Goal: Information Seeking & Learning: Learn about a topic

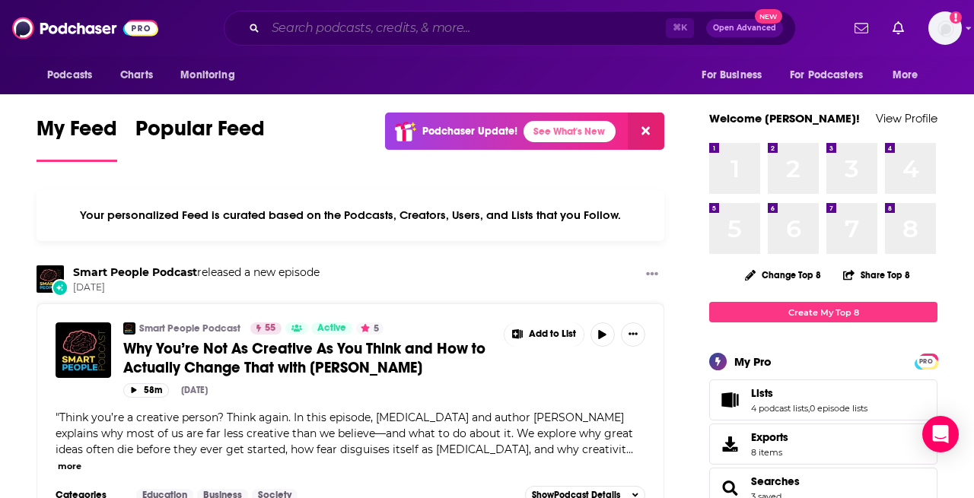
click at [389, 28] on input "Search podcasts, credits, & more..." at bounding box center [466, 28] width 400 height 24
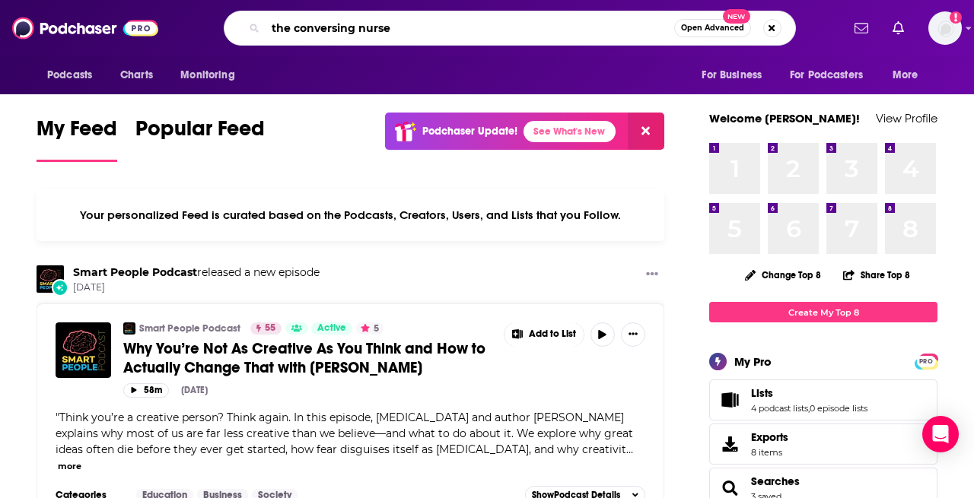
type input "the conversing nurse"
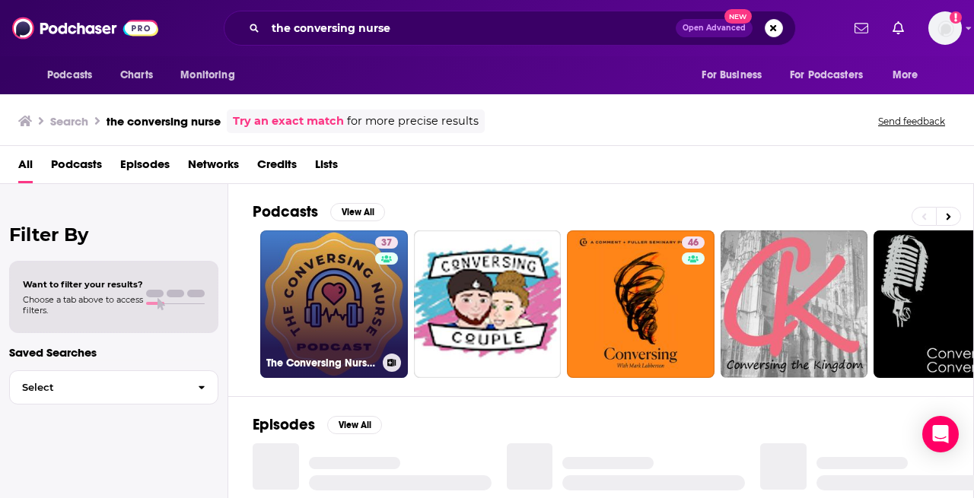
click at [352, 308] on link "37 The Conversing Nurse podcast" at bounding box center [334, 305] width 148 height 148
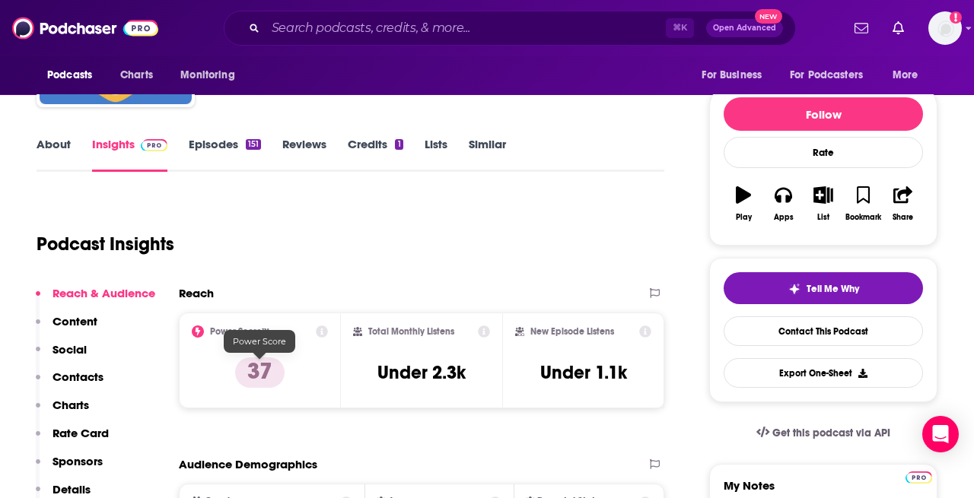
scroll to position [156, 0]
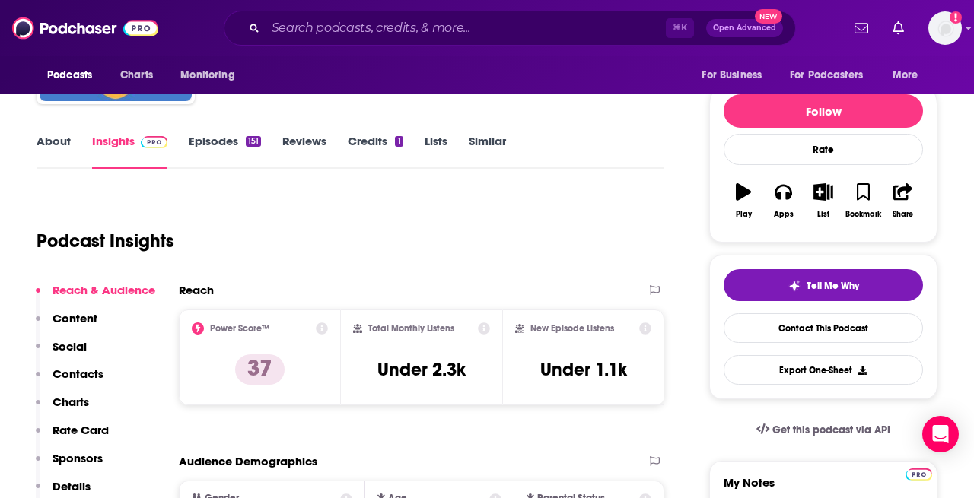
click at [223, 150] on link "Episodes 151" at bounding box center [225, 151] width 72 height 35
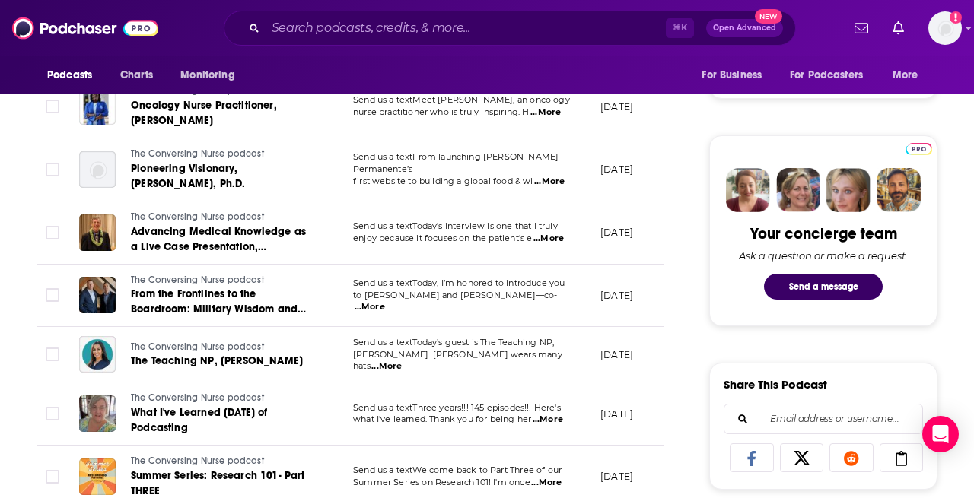
scroll to position [657, 0]
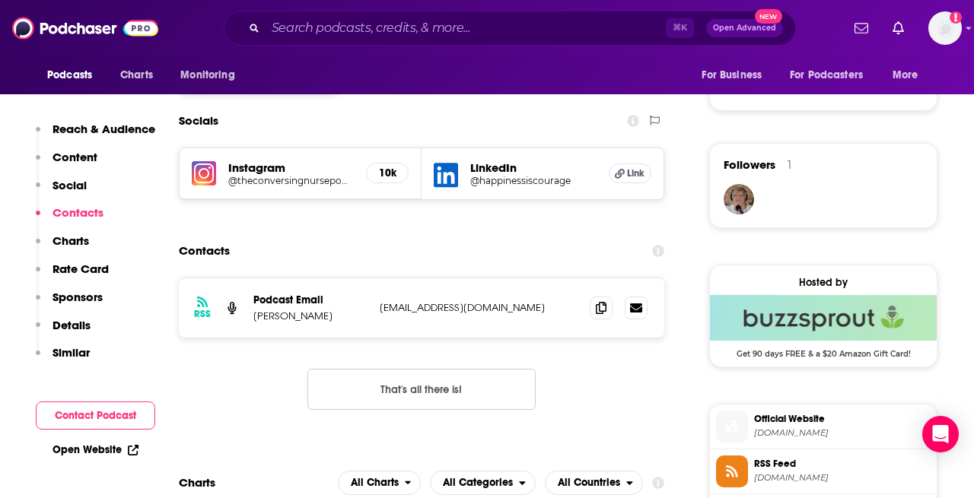
scroll to position [1029, 0]
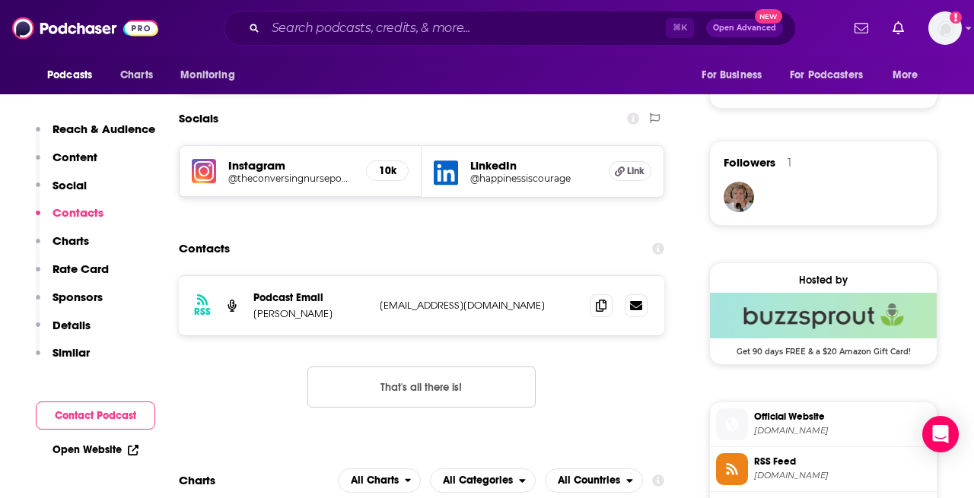
click at [75, 162] on p "Content" at bounding box center [75, 157] width 45 height 14
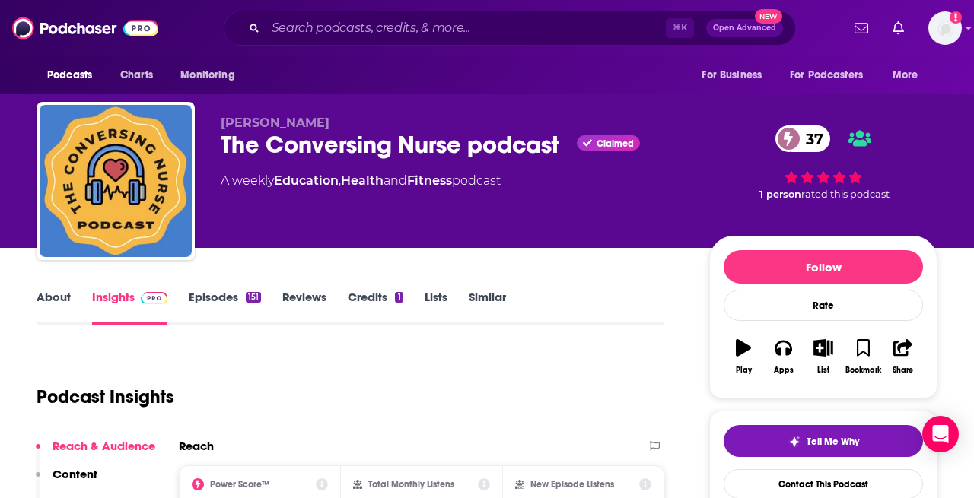
scroll to position [81, 0]
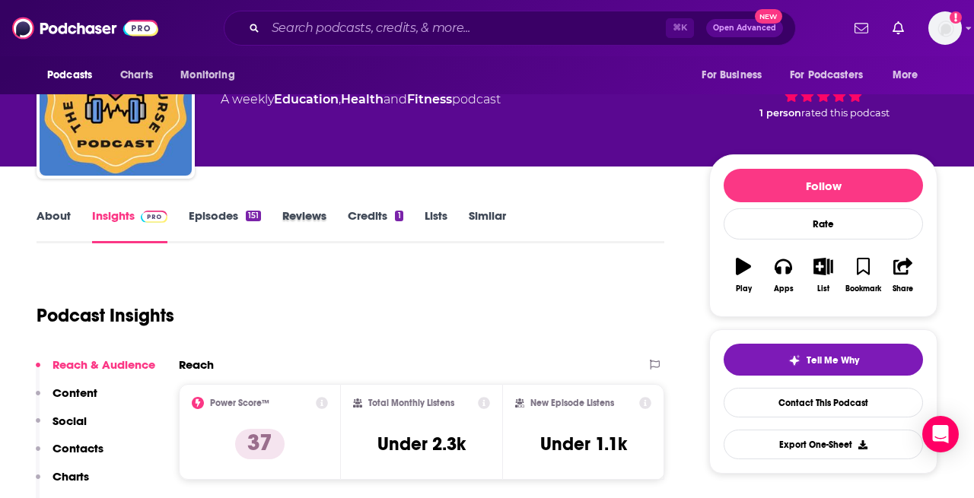
click at [341, 215] on div "Reviews" at bounding box center [314, 225] width 65 height 35
click at [314, 213] on link "Reviews" at bounding box center [304, 225] width 44 height 35
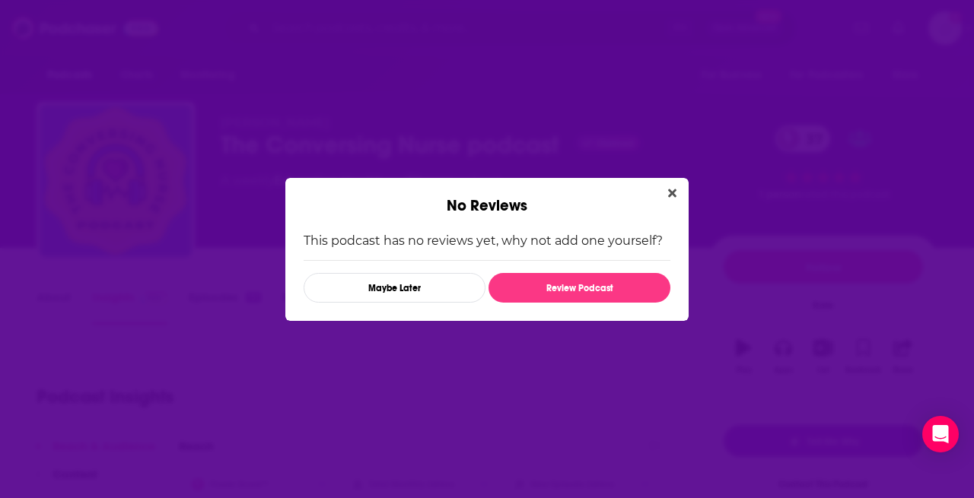
click at [683, 190] on div "No Reviews" at bounding box center [486, 196] width 403 height 37
click at [676, 190] on icon "Close" at bounding box center [672, 193] width 8 height 12
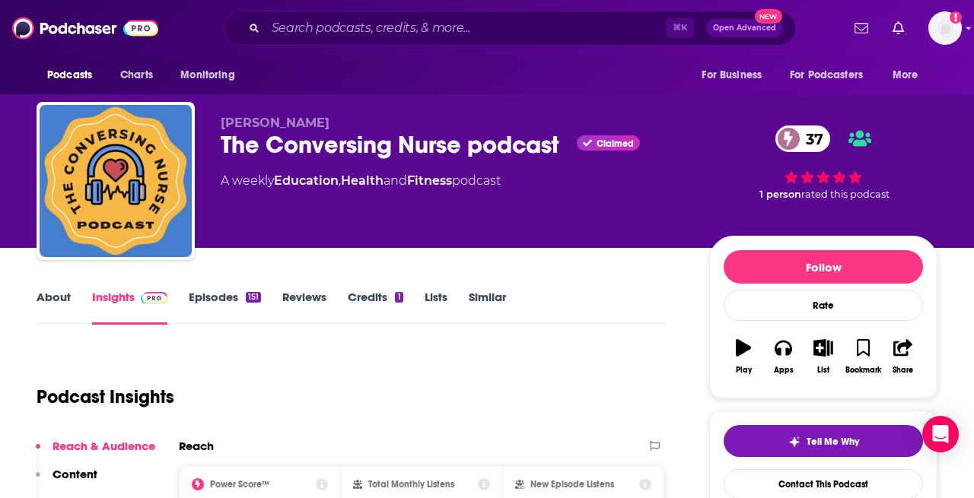
click at [46, 300] on link "About" at bounding box center [54, 307] width 34 height 35
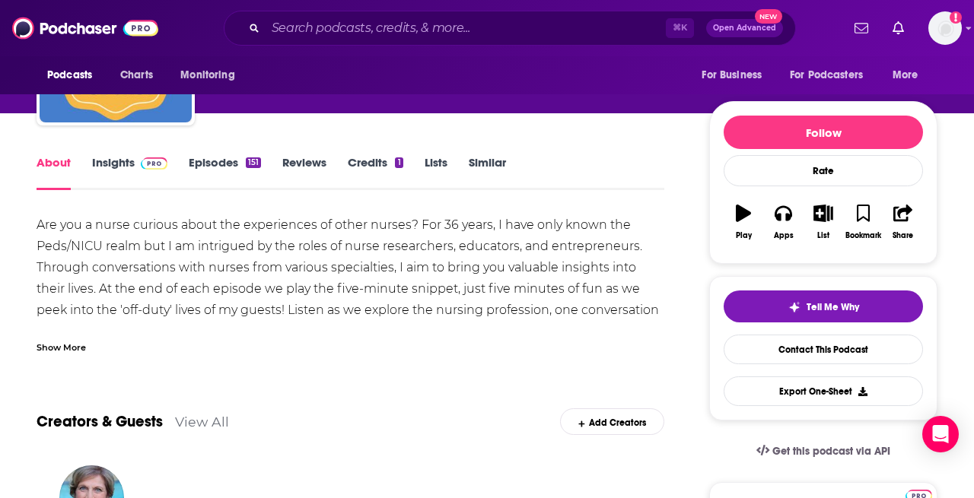
scroll to position [134, 0]
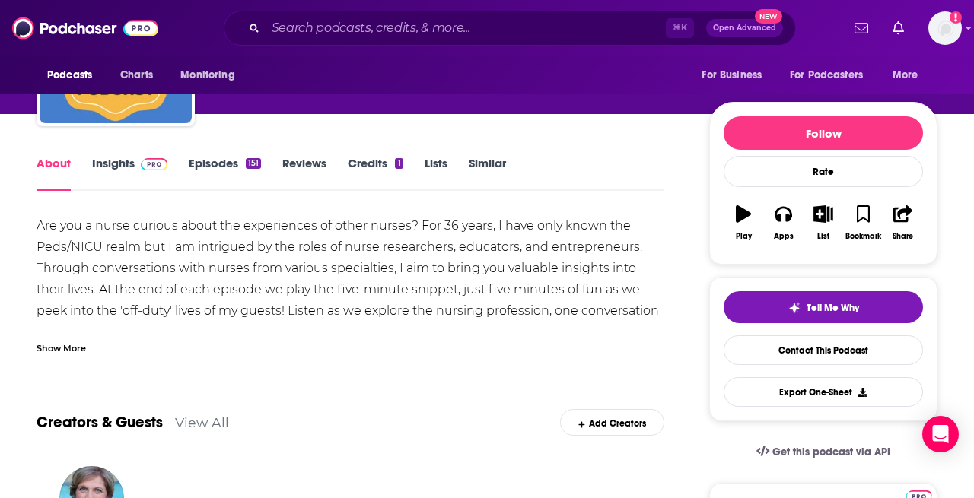
click at [62, 339] on div "Show More" at bounding box center [351, 342] width 628 height 26
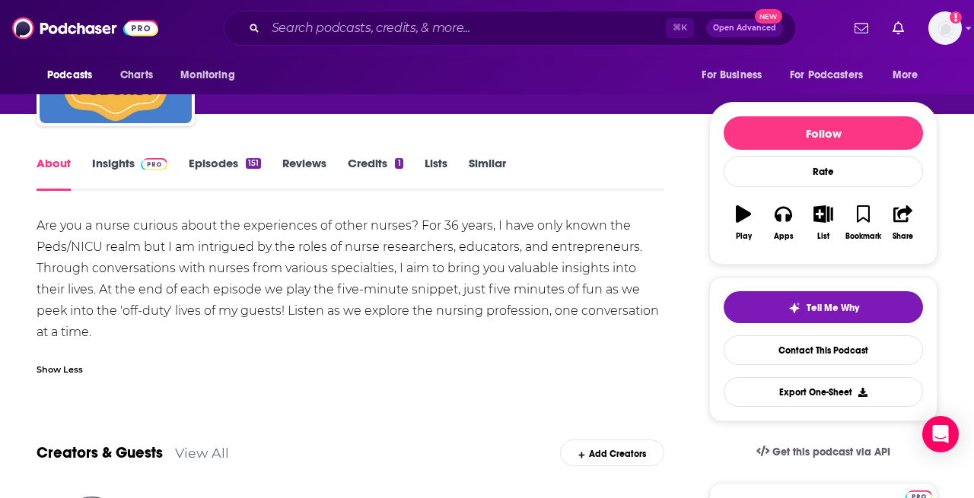
click at [237, 164] on link "Episodes 151" at bounding box center [225, 173] width 72 height 35
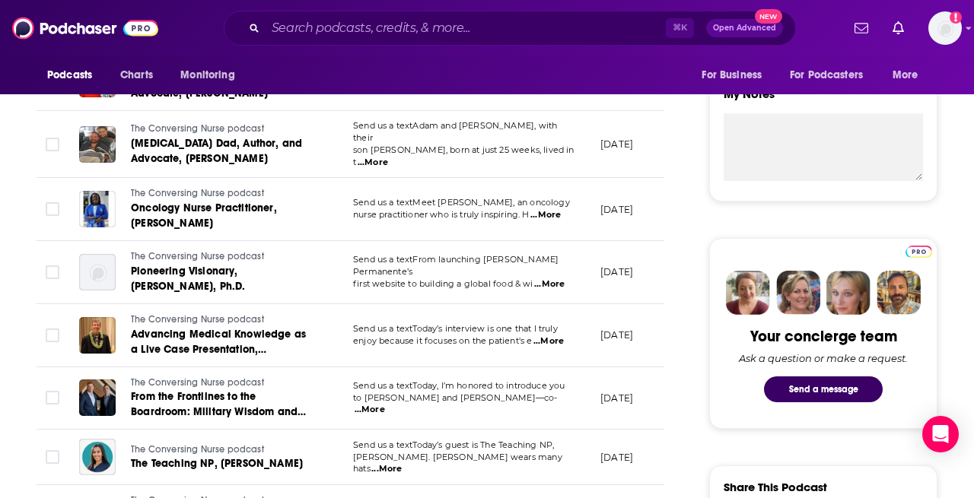
scroll to position [542, 0]
